Goal: Navigation & Orientation: Find specific page/section

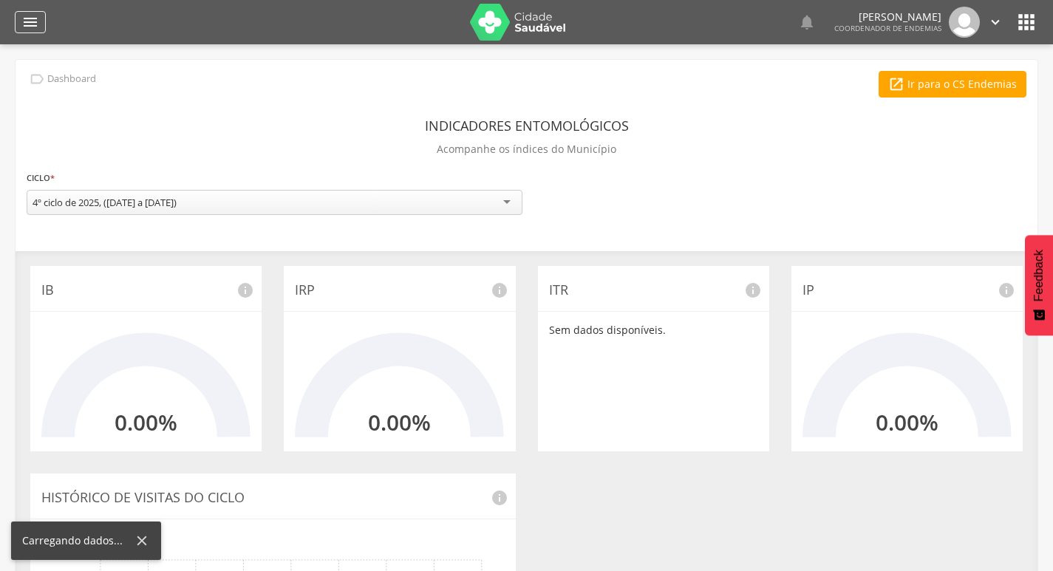
click at [27, 25] on icon "" at bounding box center [30, 22] width 18 height 18
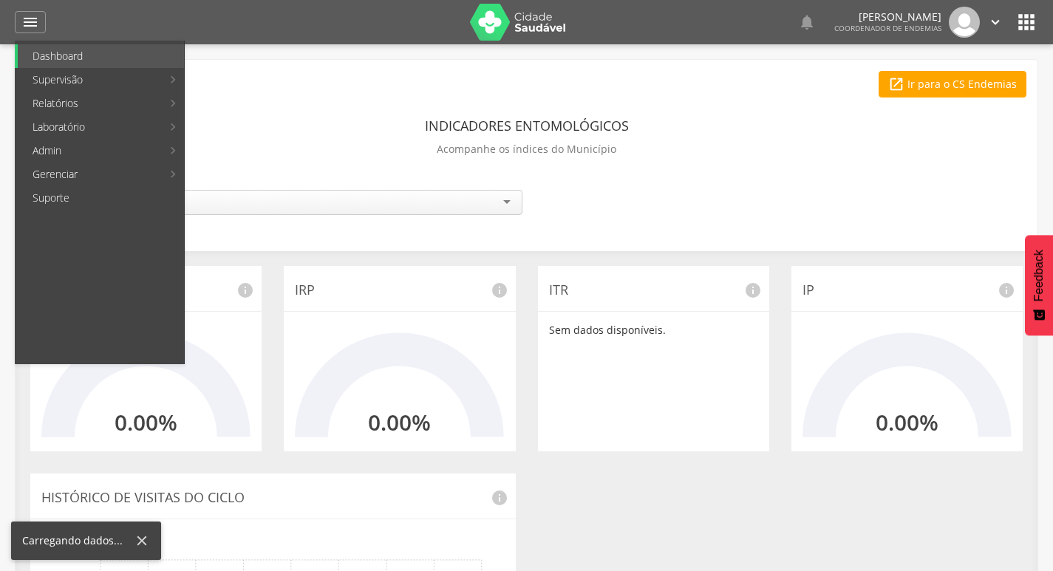
click at [253, 59] on div "**********" at bounding box center [526, 438] width 1023 height 758
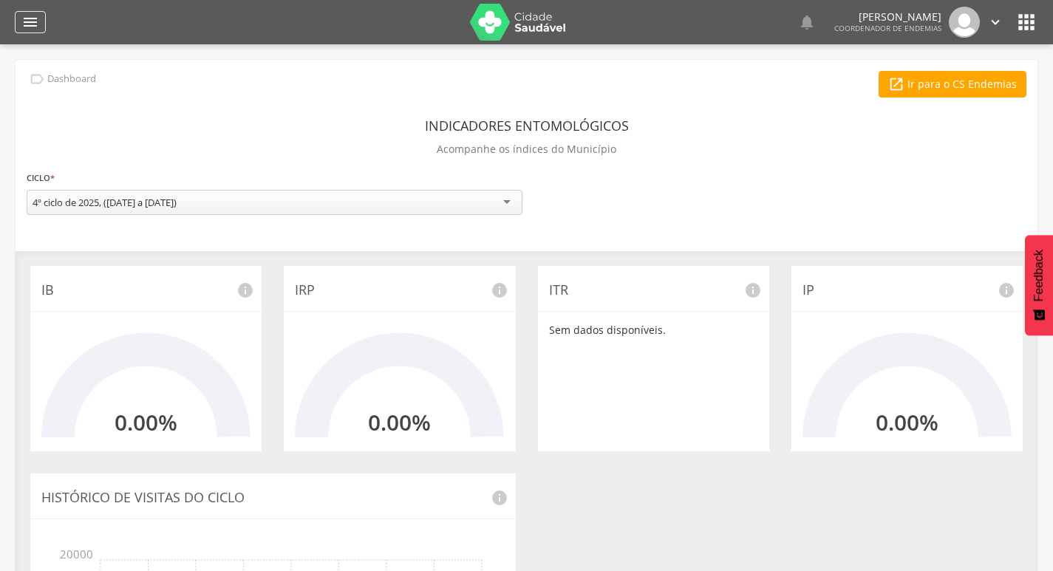
click at [29, 21] on icon "" at bounding box center [30, 22] width 18 height 18
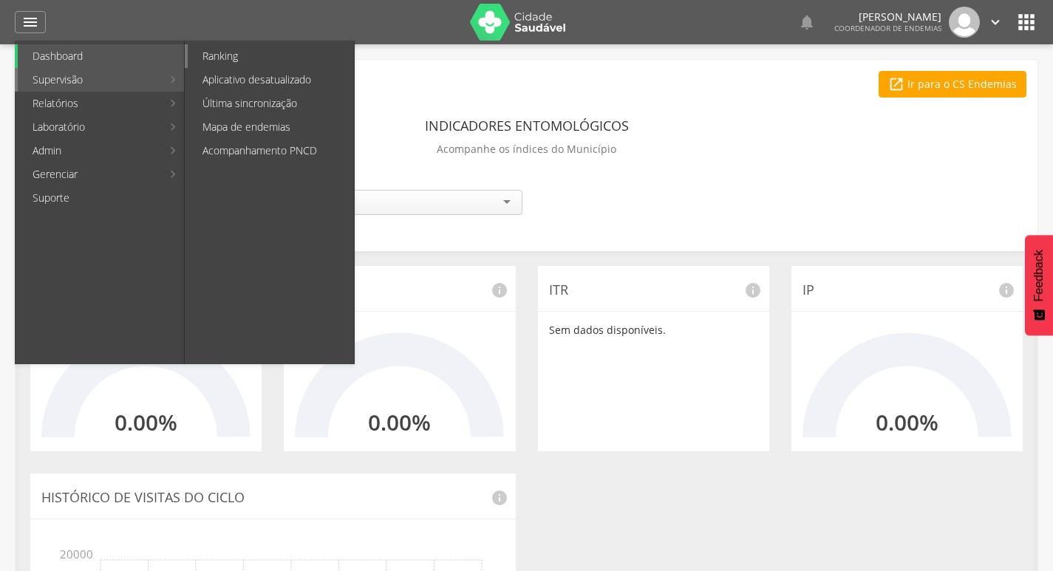
click at [263, 61] on link "Ranking" at bounding box center [271, 56] width 166 height 24
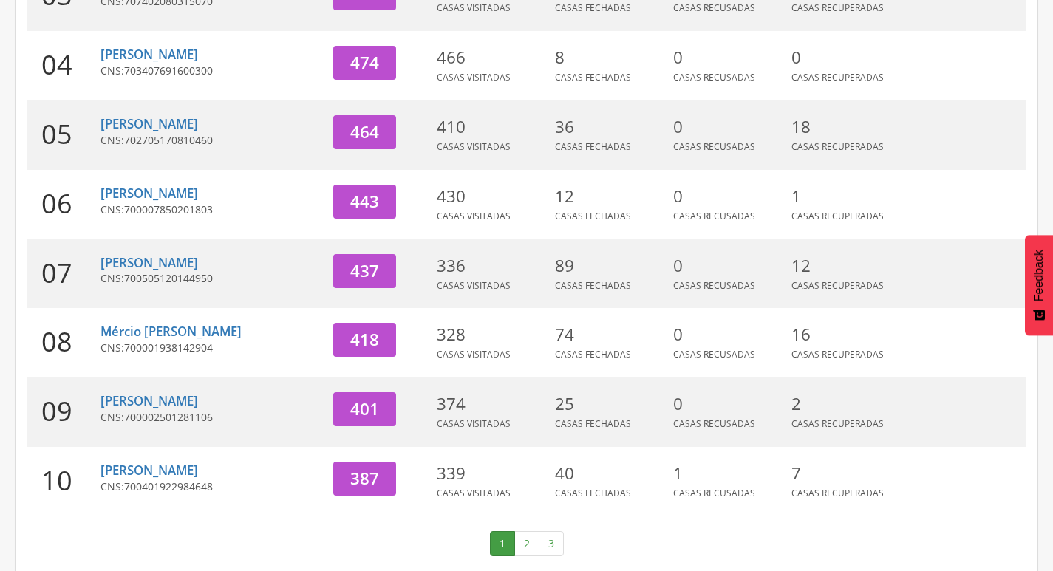
scroll to position [455, 0]
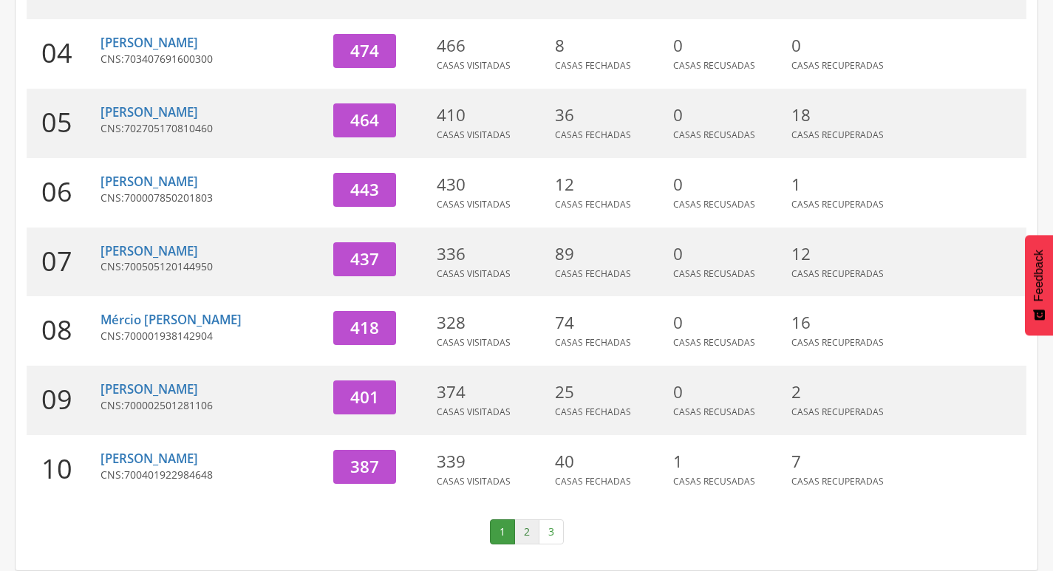
click at [516, 532] on link "2" at bounding box center [526, 531] width 25 height 25
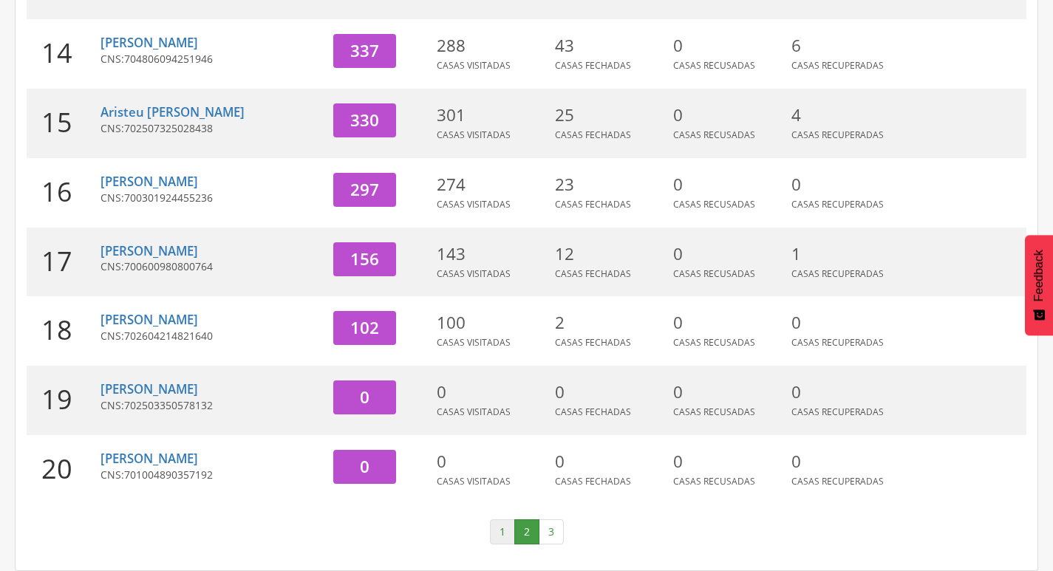
click at [498, 531] on link "1" at bounding box center [502, 531] width 25 height 25
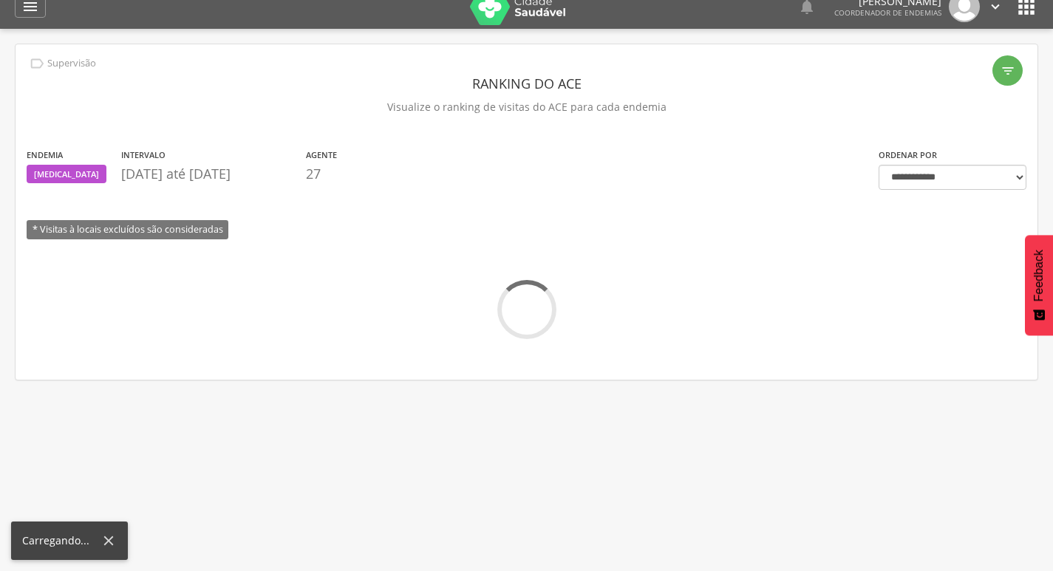
scroll to position [0, 0]
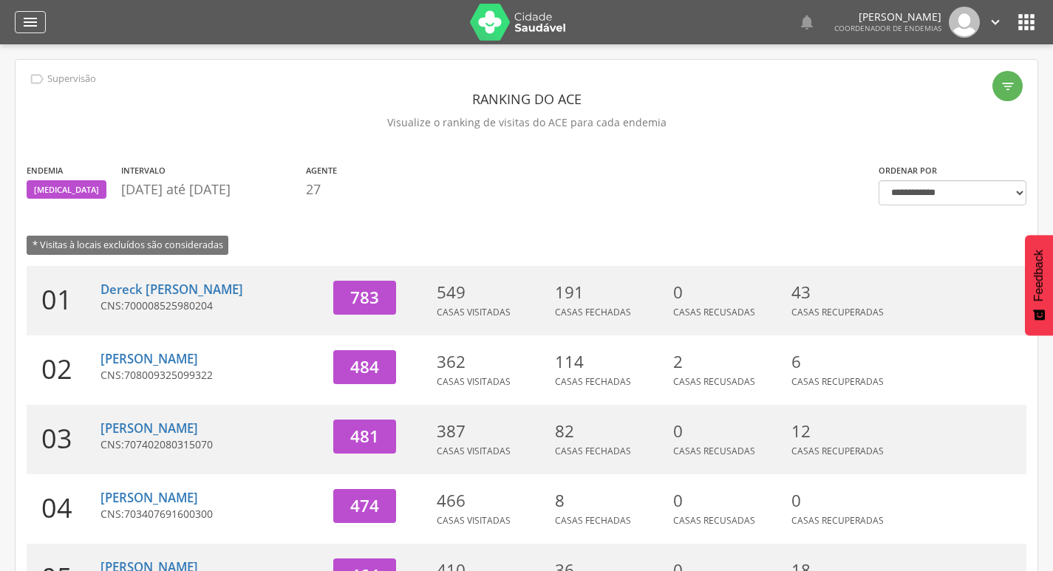
click at [19, 13] on div "" at bounding box center [30, 22] width 31 height 22
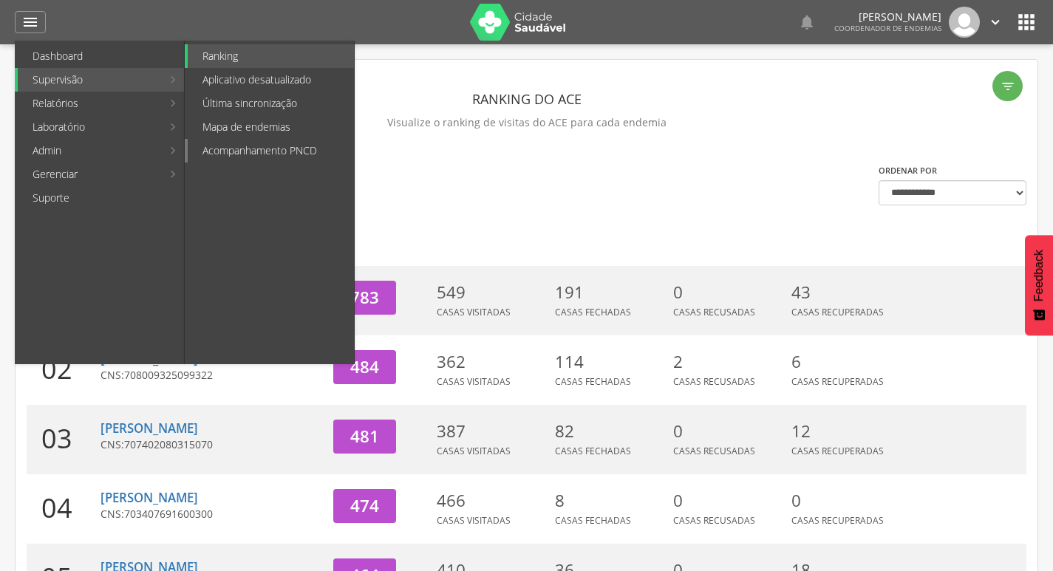
click at [253, 144] on link "Acompanhamento PNCD" at bounding box center [271, 151] width 166 height 24
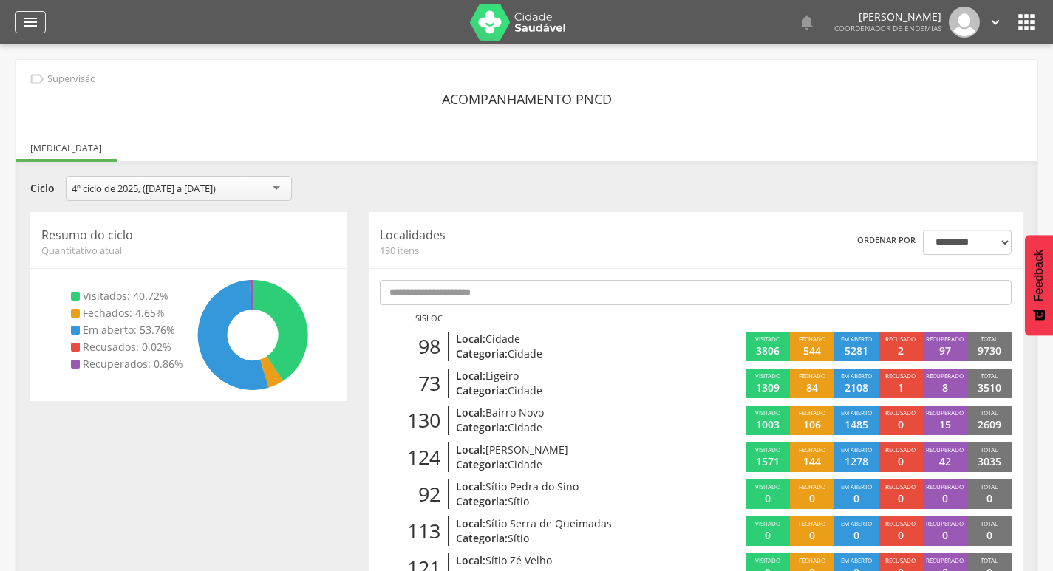
click at [37, 19] on icon "" at bounding box center [30, 22] width 18 height 18
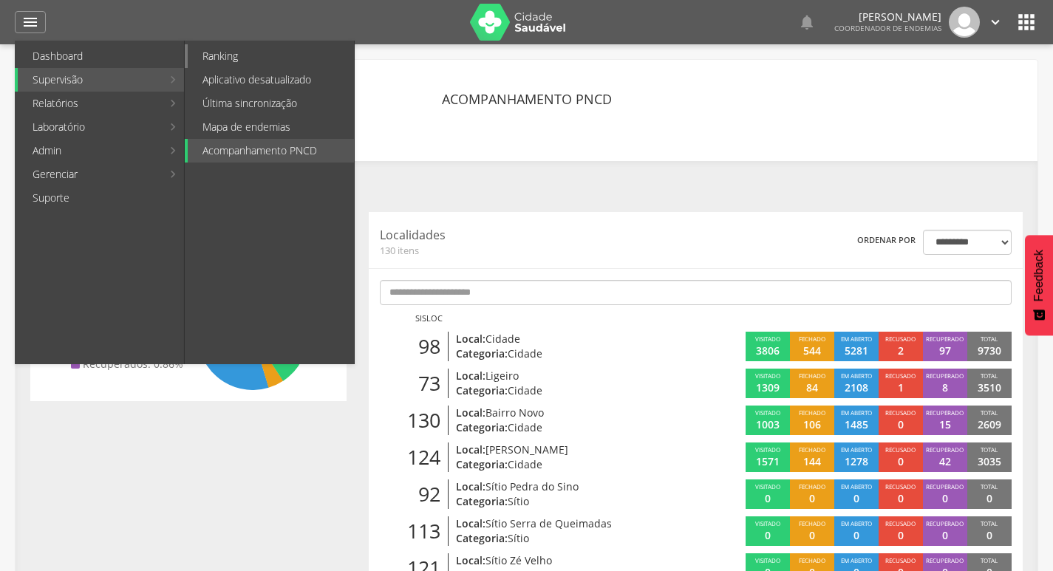
click at [248, 61] on link "Ranking" at bounding box center [271, 56] width 166 height 24
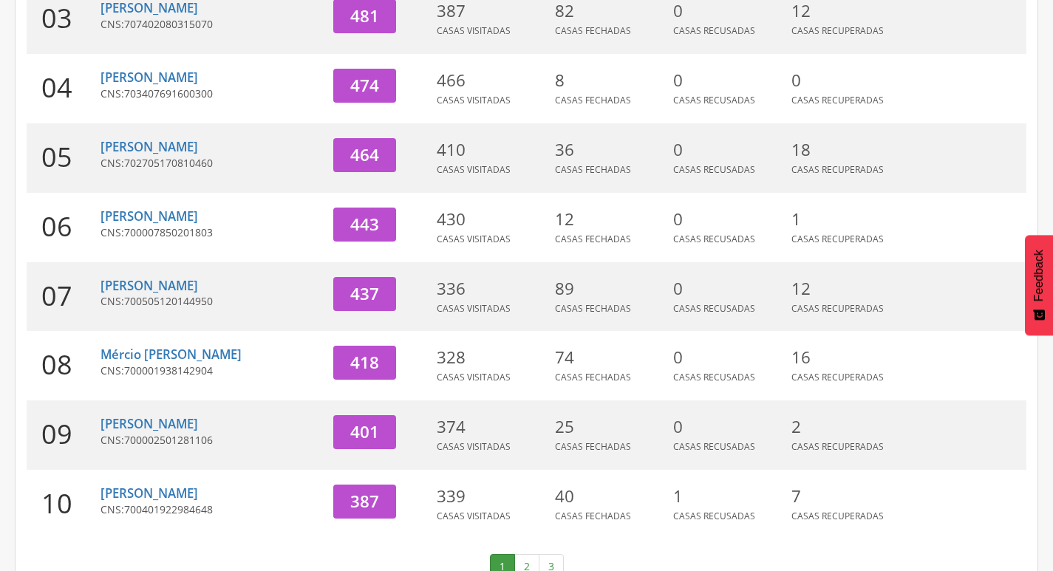
scroll to position [443, 0]
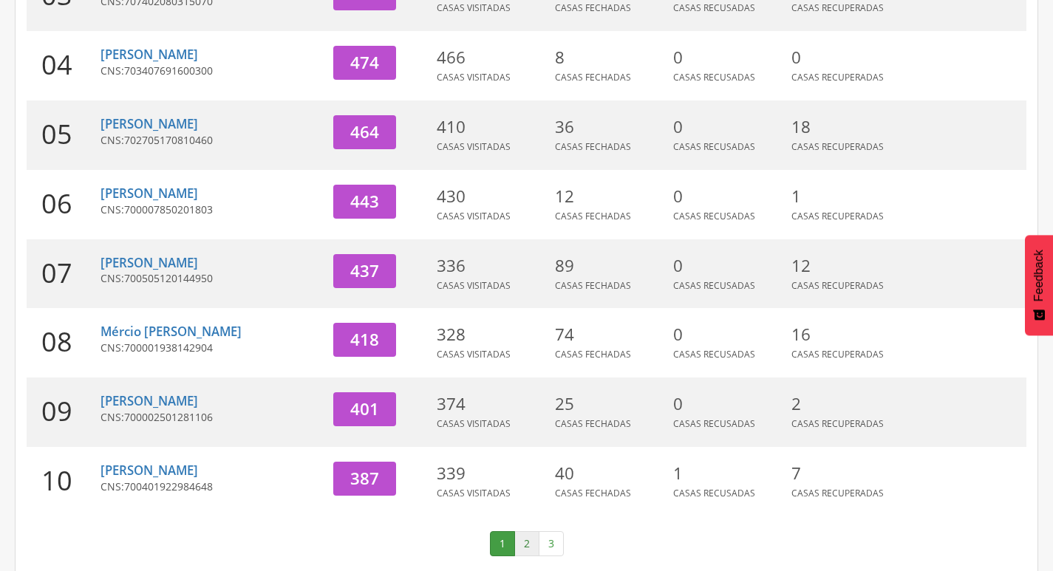
click at [525, 545] on link "2" at bounding box center [526, 543] width 25 height 25
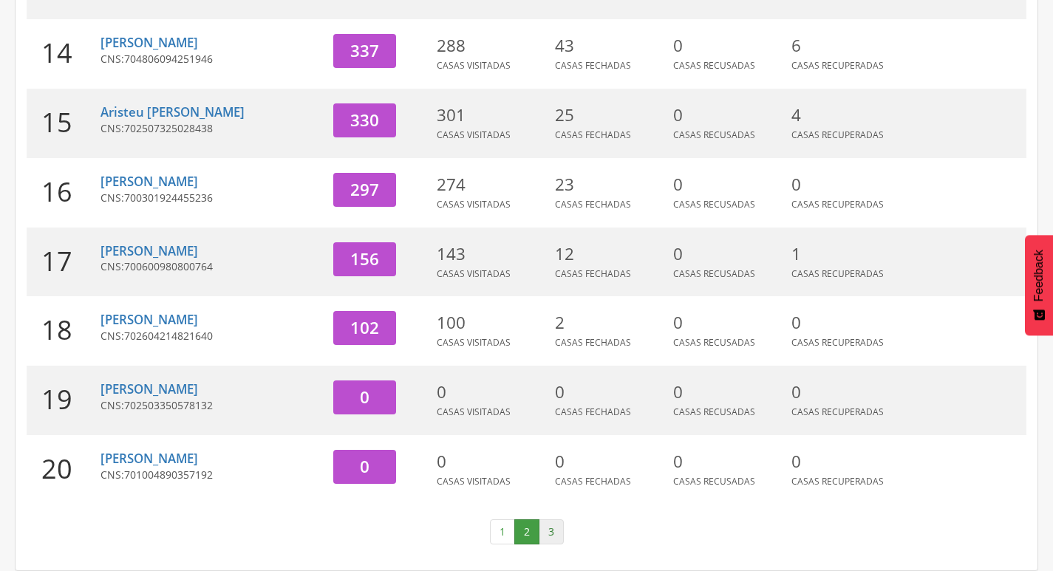
click at [548, 529] on link "3" at bounding box center [551, 531] width 25 height 25
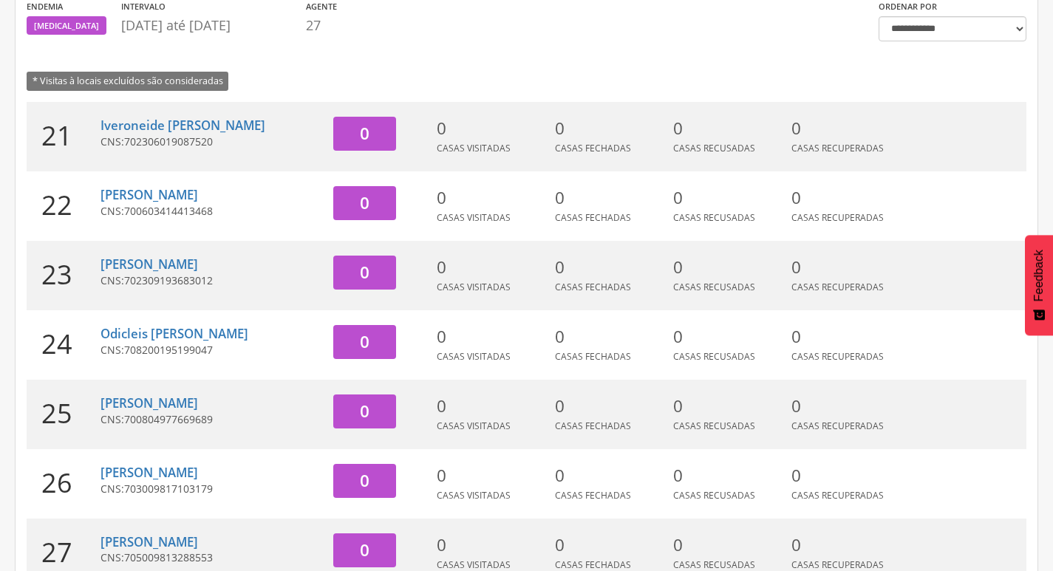
scroll to position [0, 0]
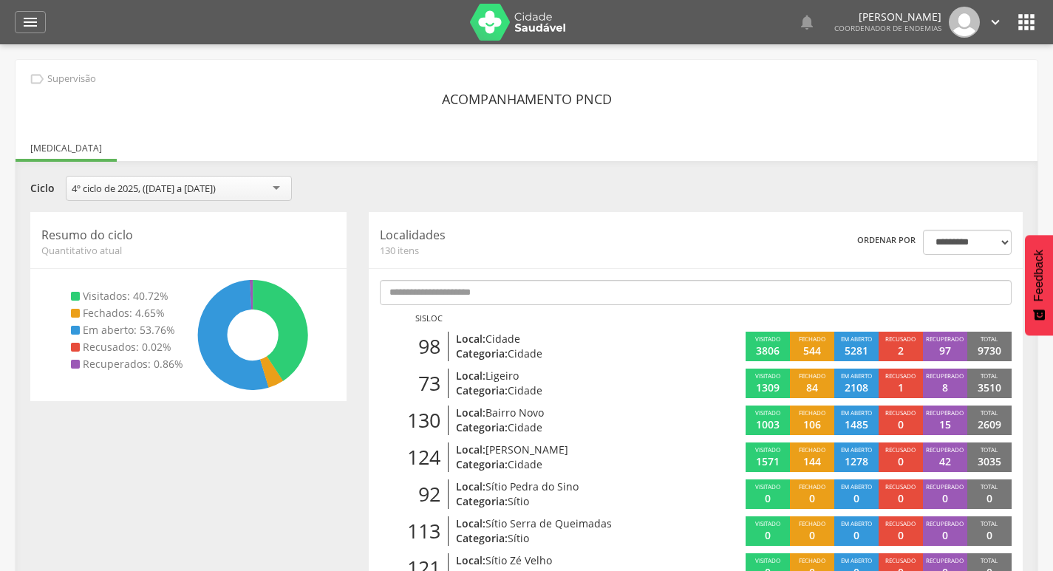
click at [992, 22] on icon "" at bounding box center [995, 22] width 16 height 16
click at [933, 87] on link "Sair" at bounding box center [944, 85] width 117 height 18
